Goal: Task Accomplishment & Management: Manage account settings

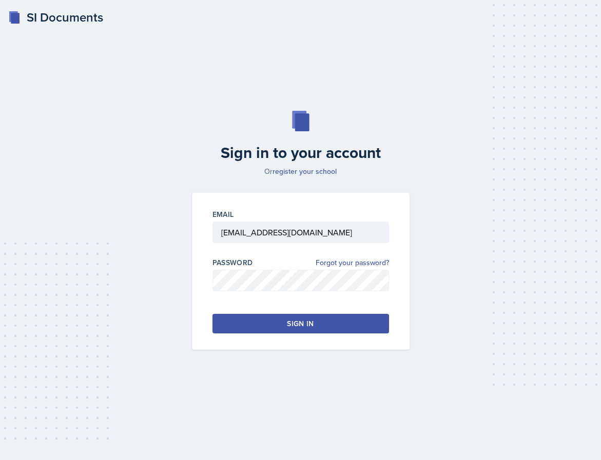
click at [275, 324] on button "Sign in" at bounding box center [300, 324] width 177 height 20
click at [297, 238] on input "Ham-Bloomquist" at bounding box center [300, 233] width 177 height 22
click at [294, 233] on input "Ham-Bloomquist" at bounding box center [300, 233] width 177 height 22
type input "nhambloo@students.kennesaw.edu"
click at [279, 325] on button "Sign in" at bounding box center [300, 324] width 177 height 20
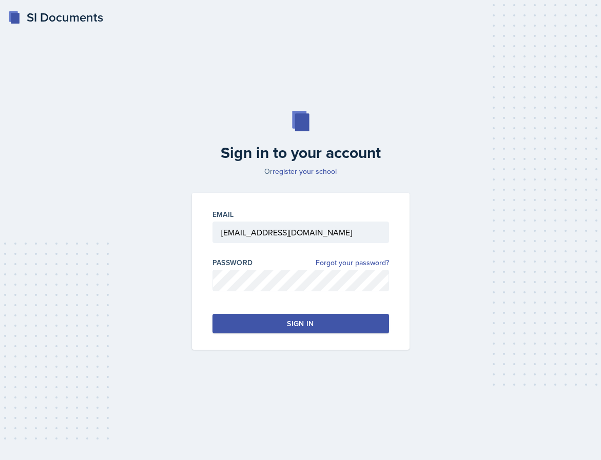
click at [285, 329] on button "Sign in" at bounding box center [300, 324] width 177 height 20
